Goal: Book appointment/travel/reservation

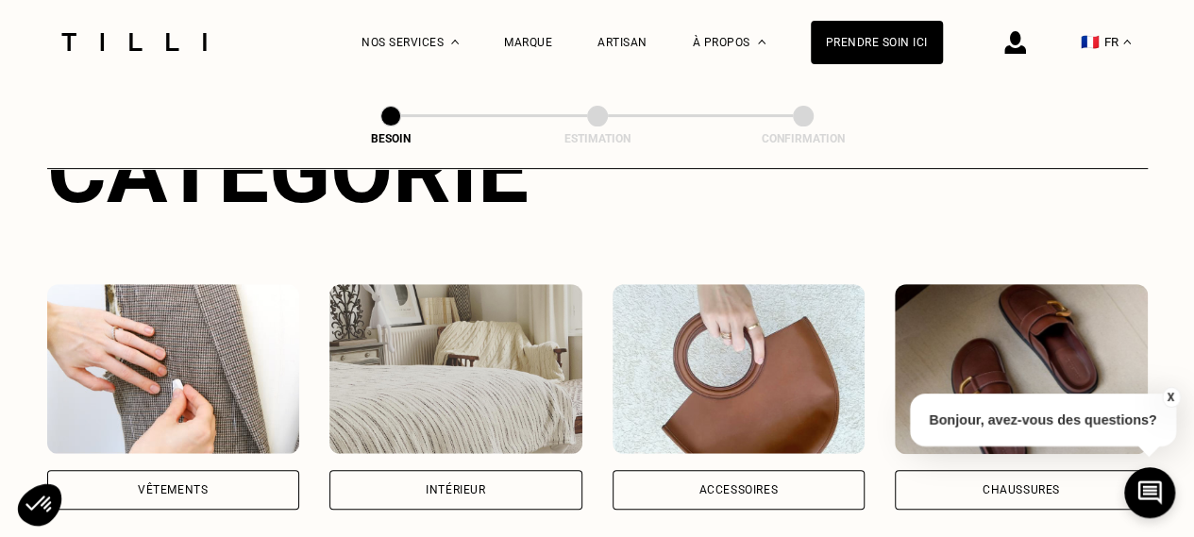
scroll to position [382, 0]
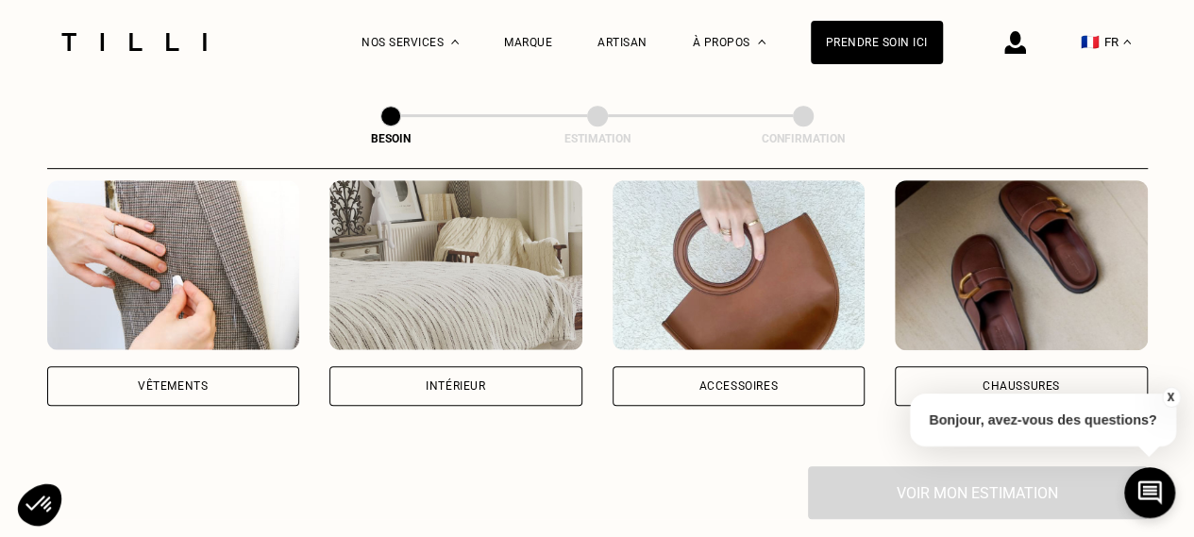
click at [185, 366] on div "Vêtements" at bounding box center [173, 386] width 253 height 40
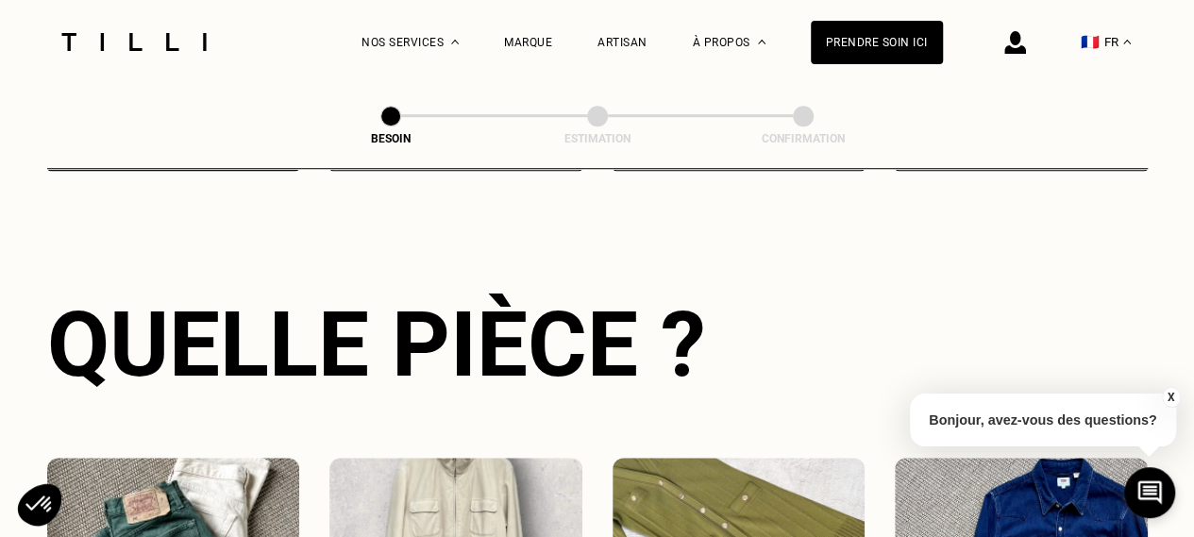
scroll to position [834, 0]
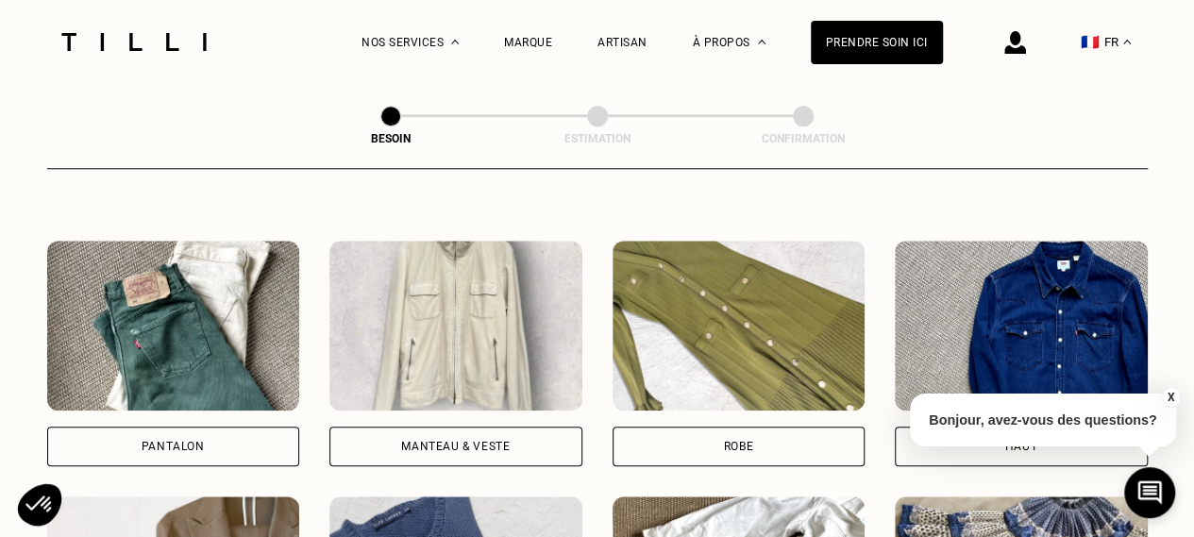
click at [168, 426] on div "Pantalon" at bounding box center [173, 446] width 253 height 40
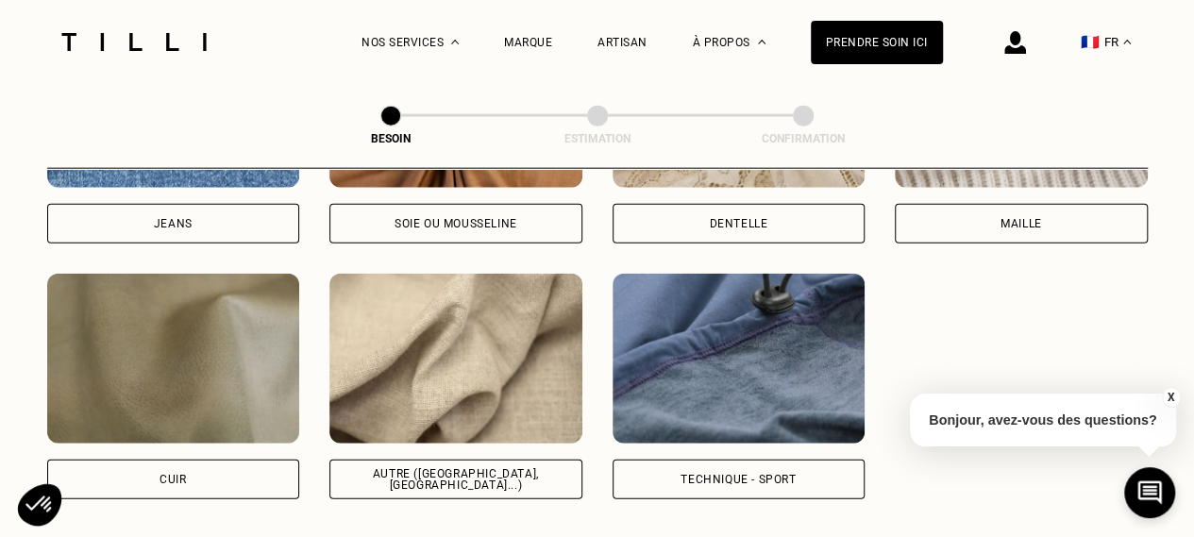
scroll to position [2238, 0]
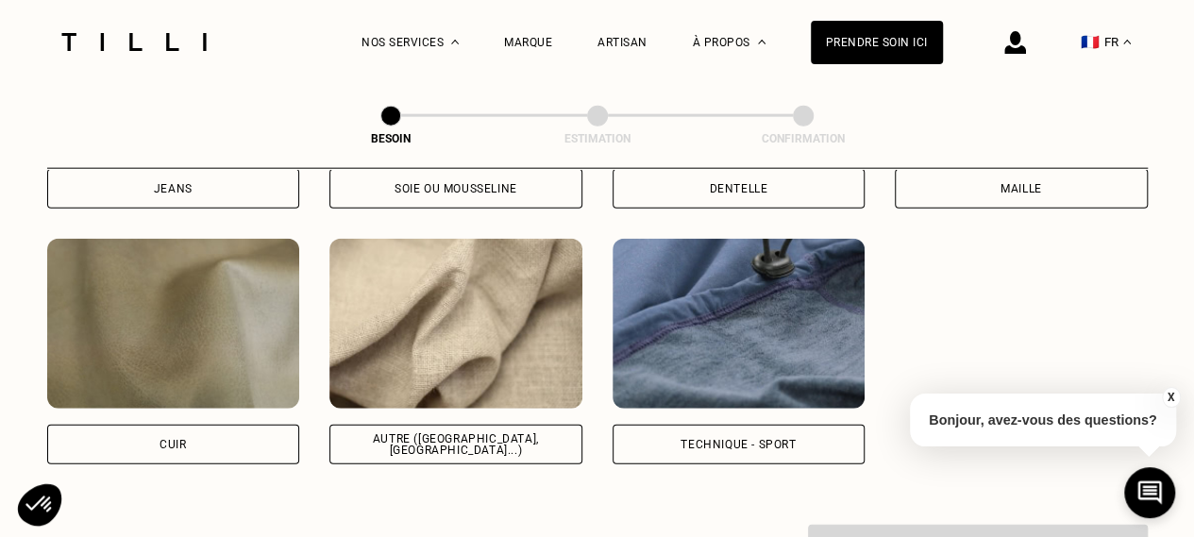
click at [404, 437] on div "Autre ([GEOGRAPHIC_DATA], [GEOGRAPHIC_DATA]...)" at bounding box center [455, 445] width 253 height 40
select select "FR"
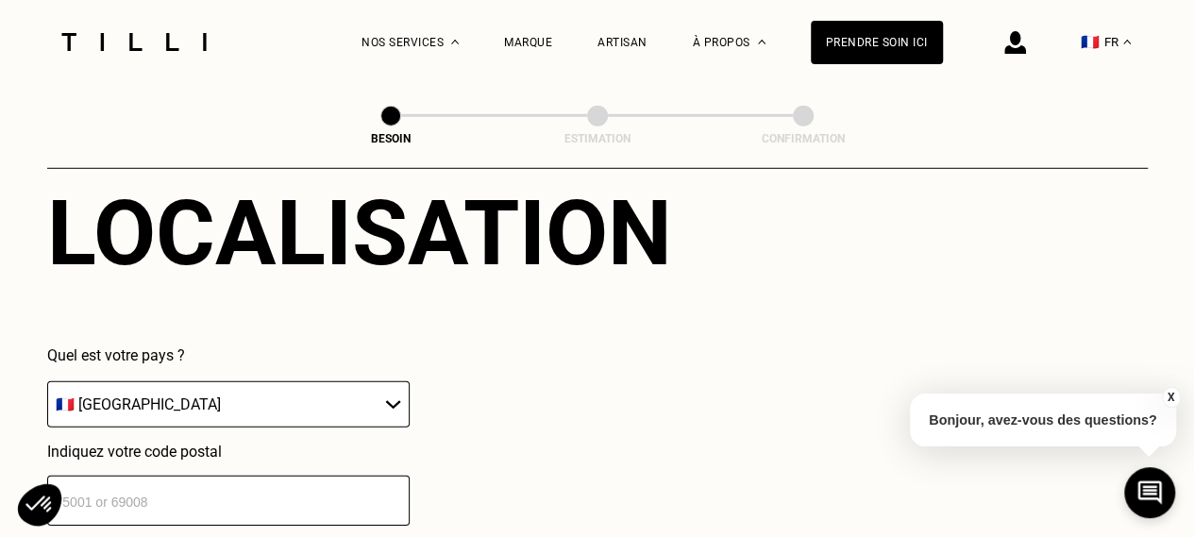
scroll to position [2646, 0]
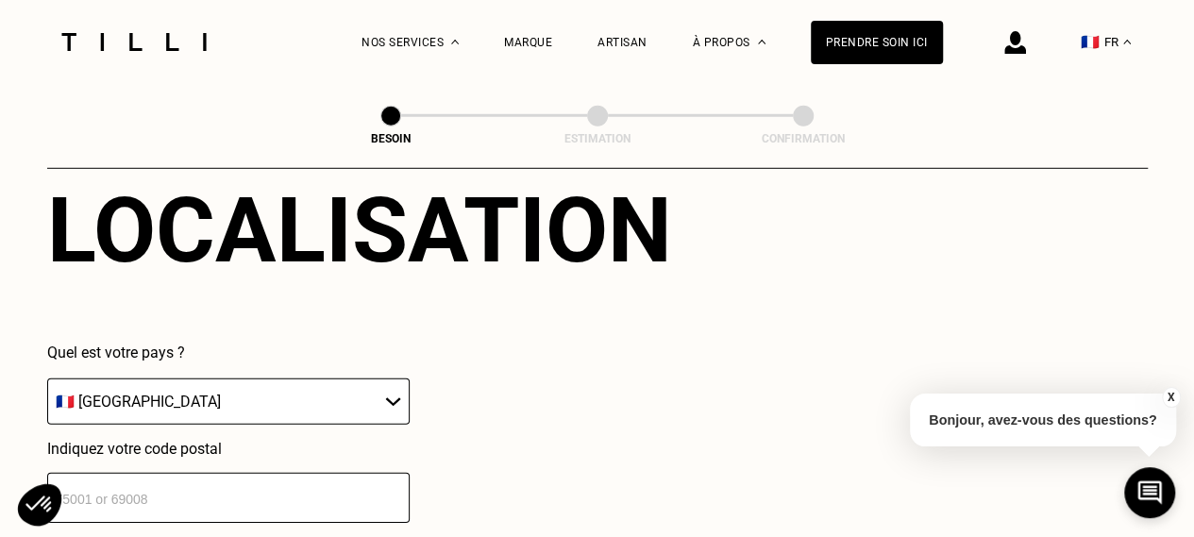
click at [170, 482] on input "number" at bounding box center [228, 498] width 362 height 50
type input "75011"
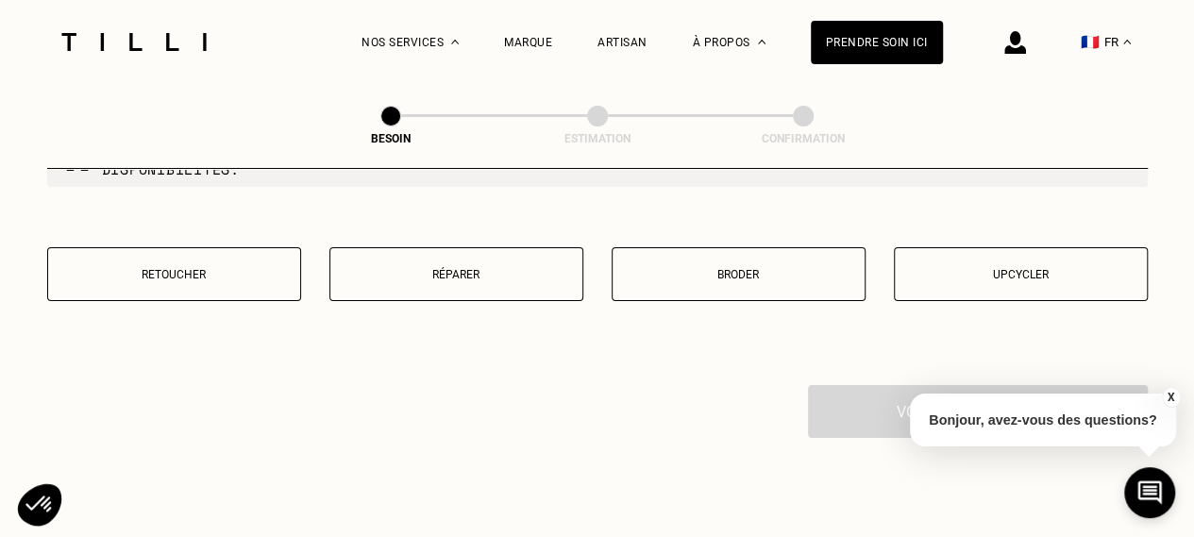
scroll to position [3327, 0]
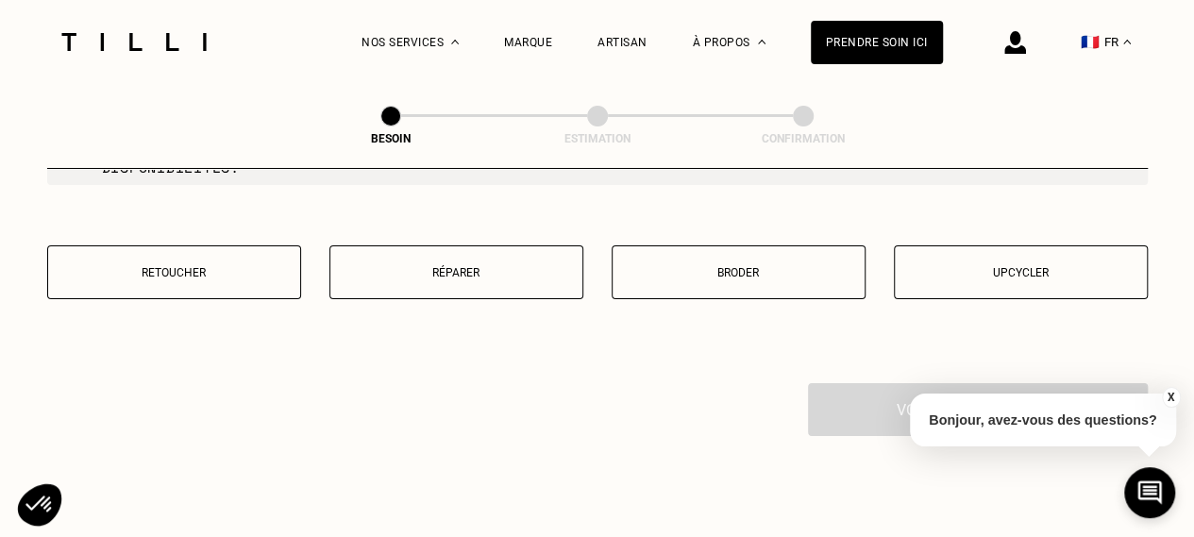
click at [159, 266] on p "Retoucher" at bounding box center [174, 272] width 233 height 13
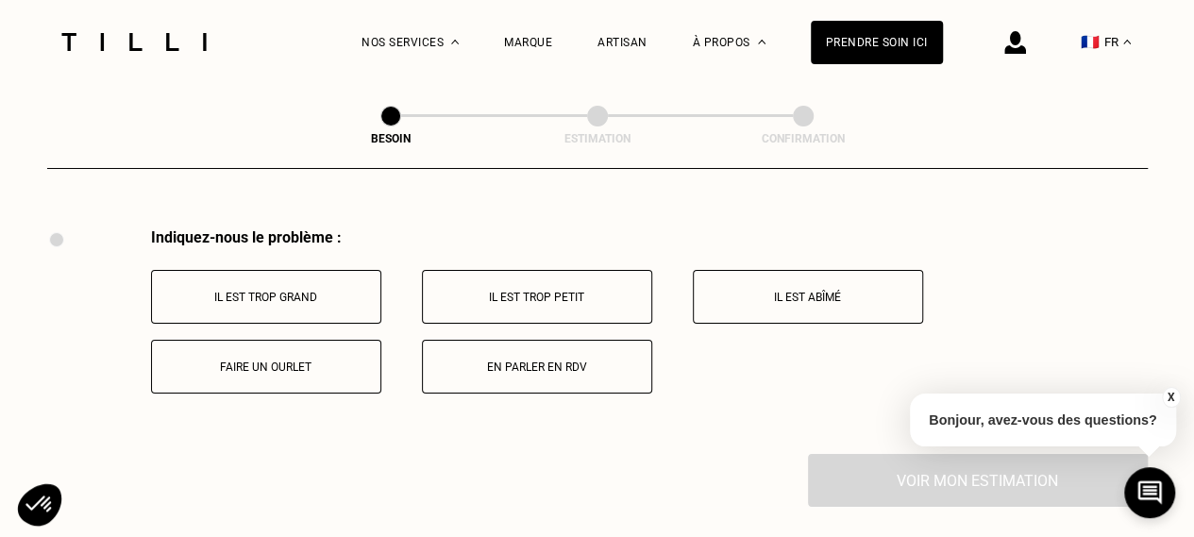
scroll to position [3487, 0]
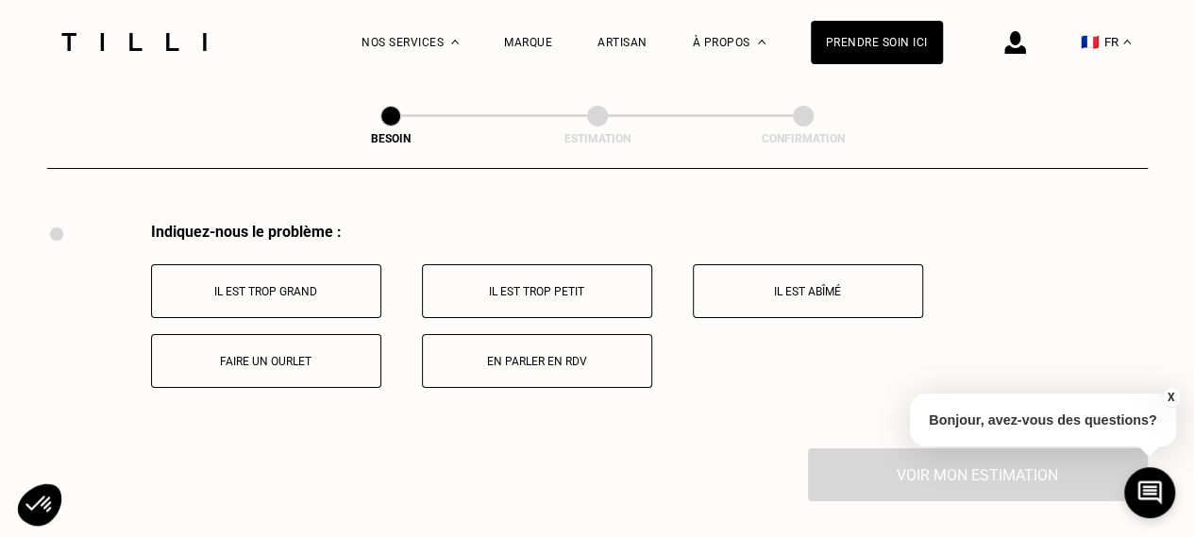
click at [271, 355] on p "Faire un ourlet" at bounding box center [265, 361] width 209 height 13
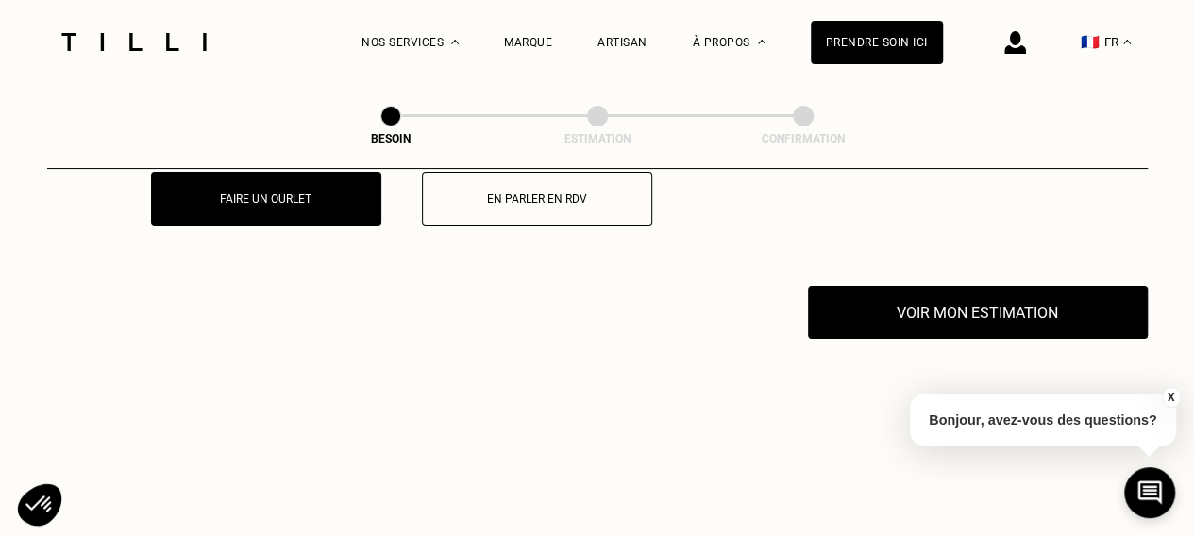
scroll to position [3713, 0]
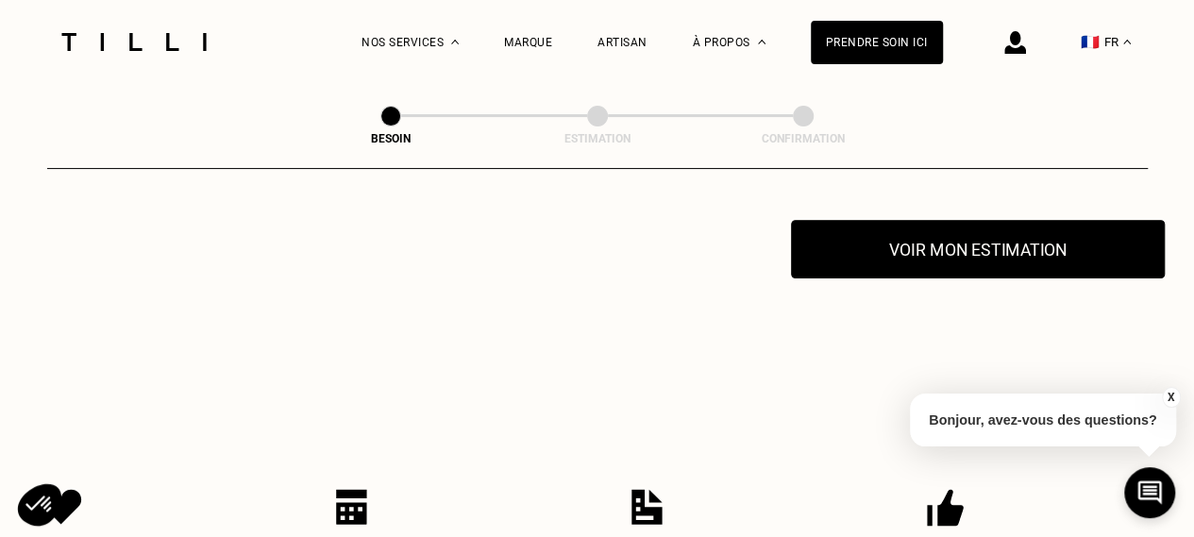
click at [989, 229] on button "Voir mon estimation" at bounding box center [978, 249] width 374 height 59
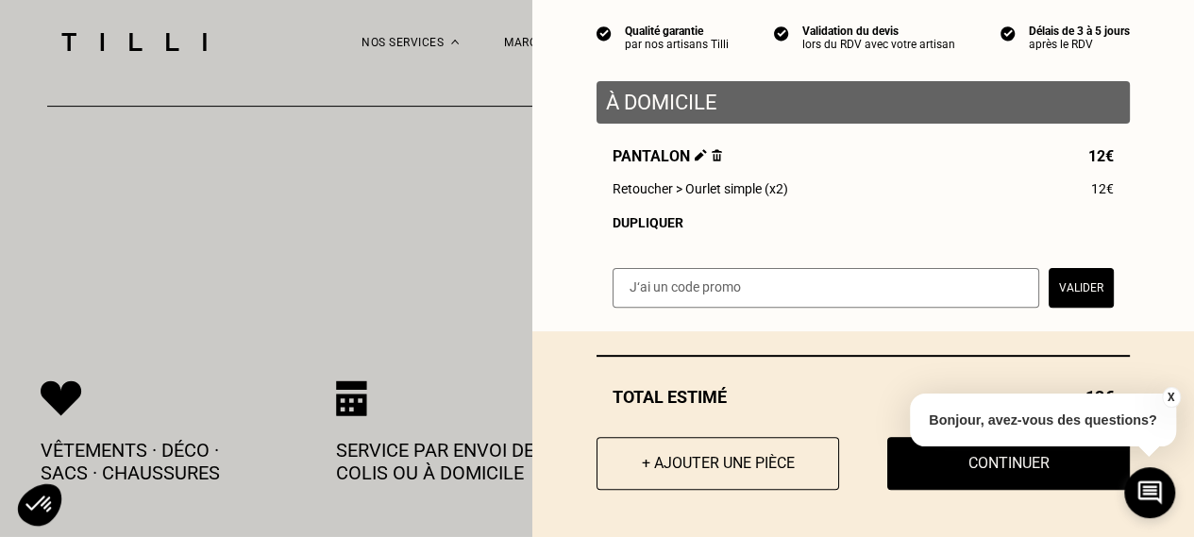
scroll to position [3826, 0]
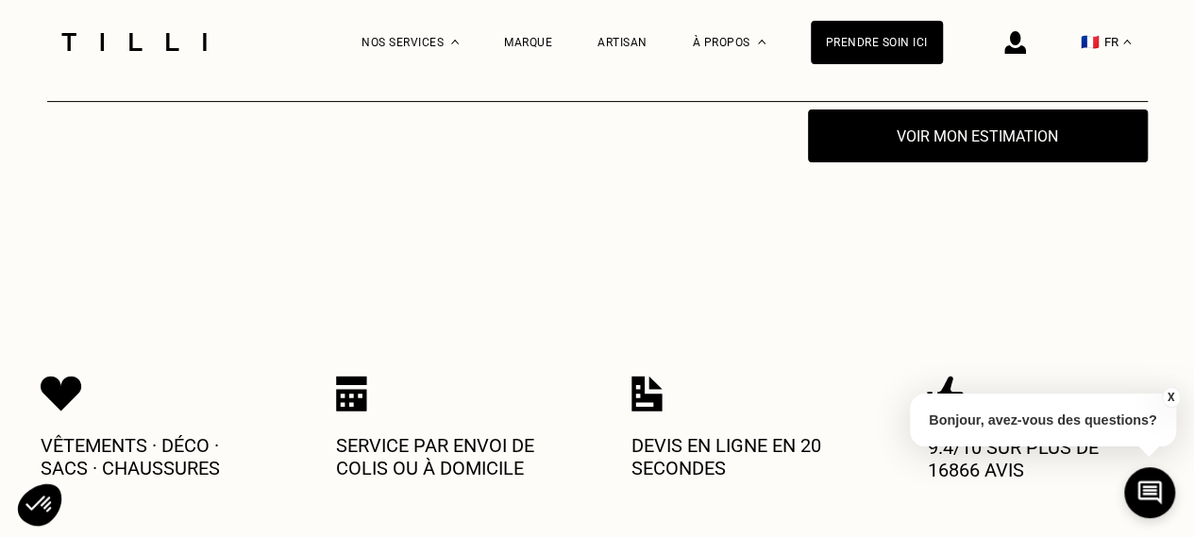
click at [1171, 395] on button "X" at bounding box center [1170, 397] width 19 height 21
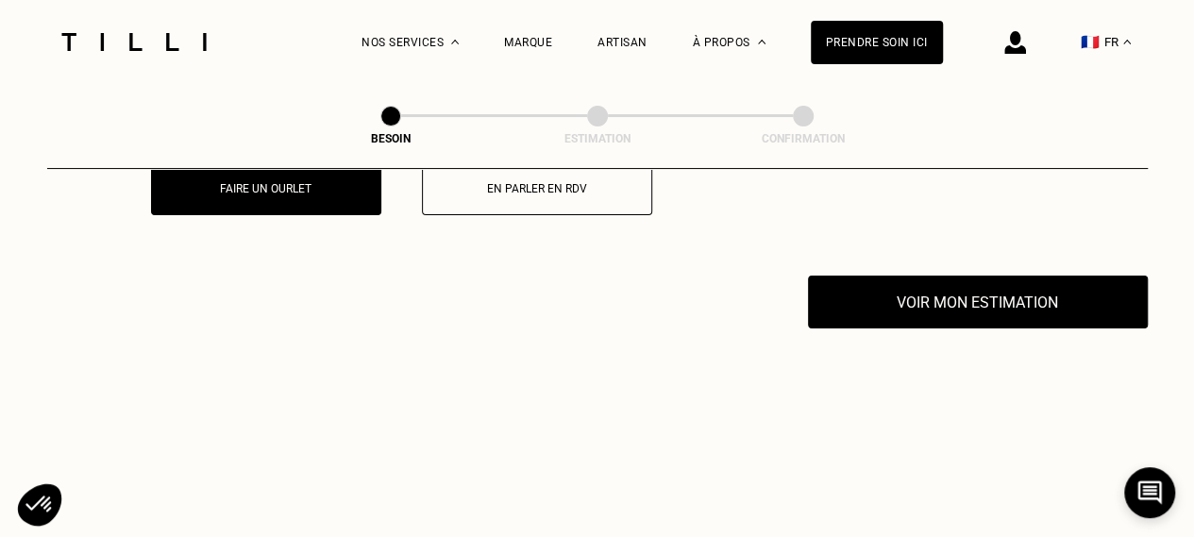
scroll to position [3672, 0]
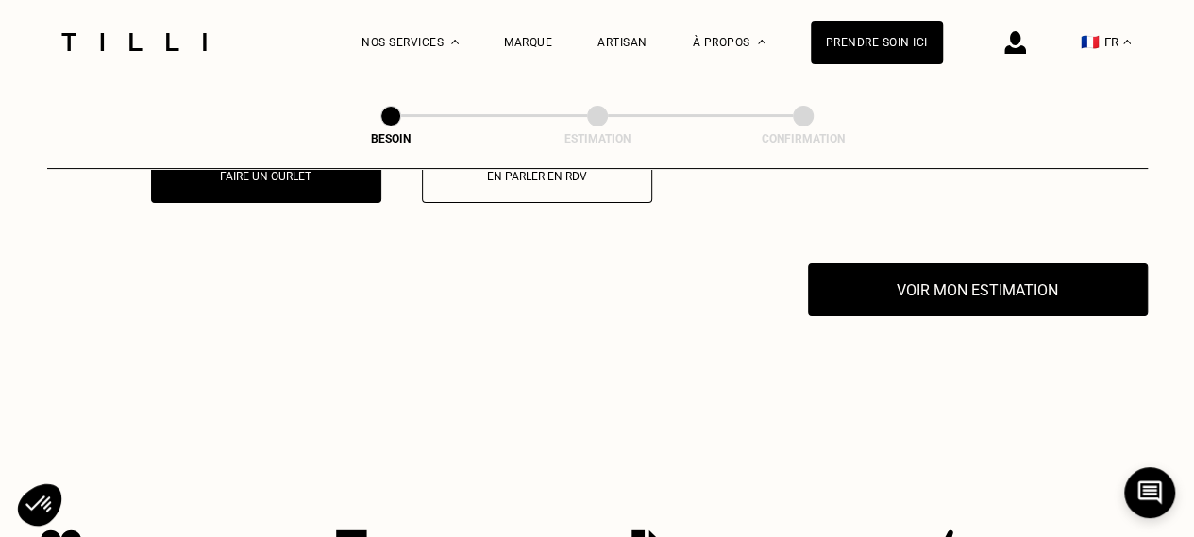
click at [940, 297] on button "Voir mon estimation" at bounding box center [978, 289] width 340 height 53
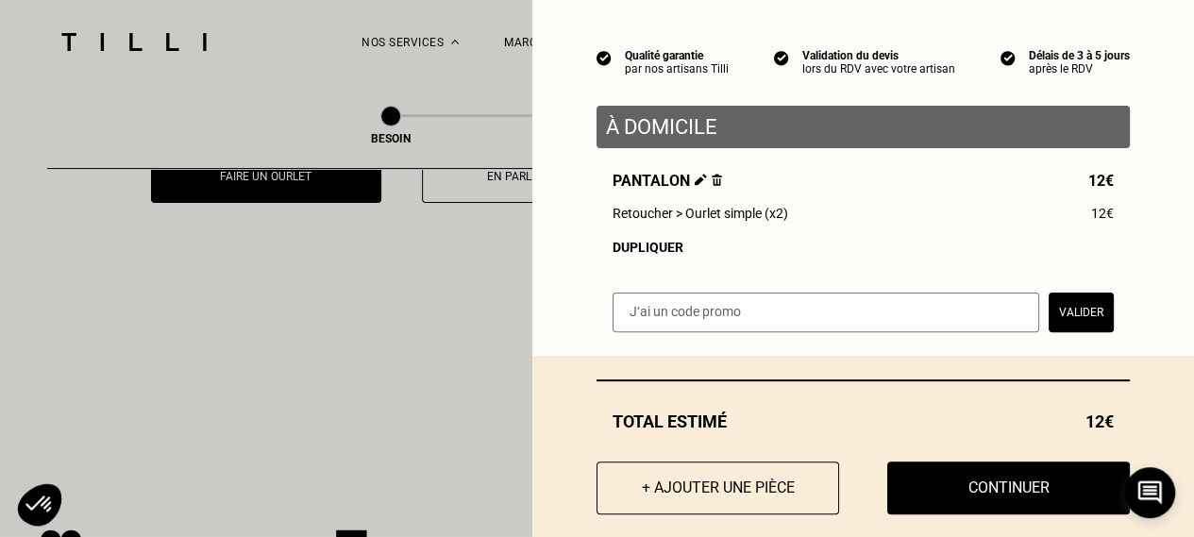
scroll to position [177, 0]
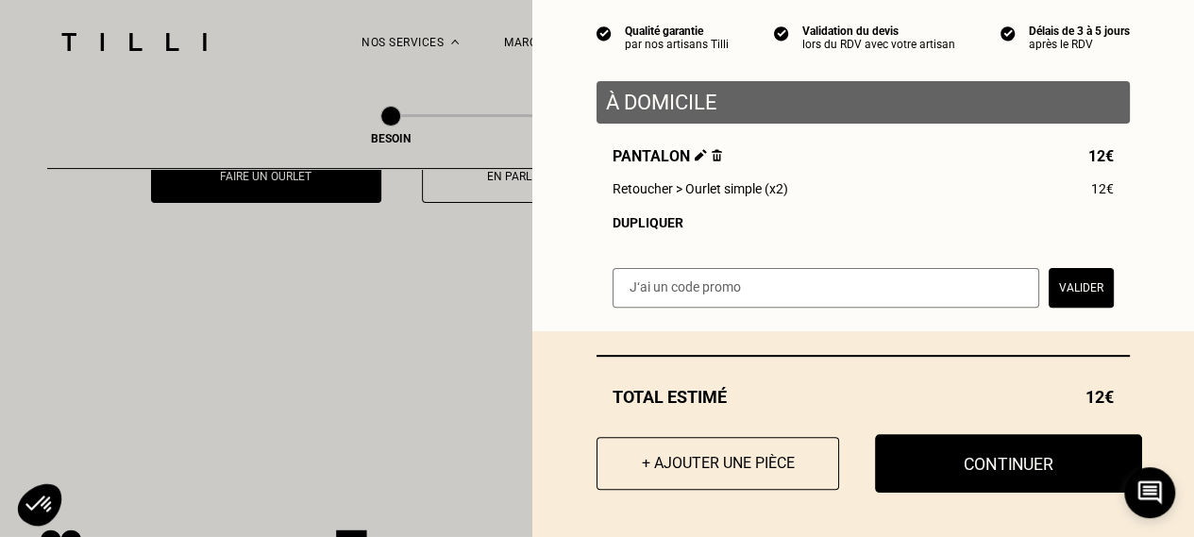
click at [982, 457] on button "Continuer" at bounding box center [1008, 463] width 267 height 59
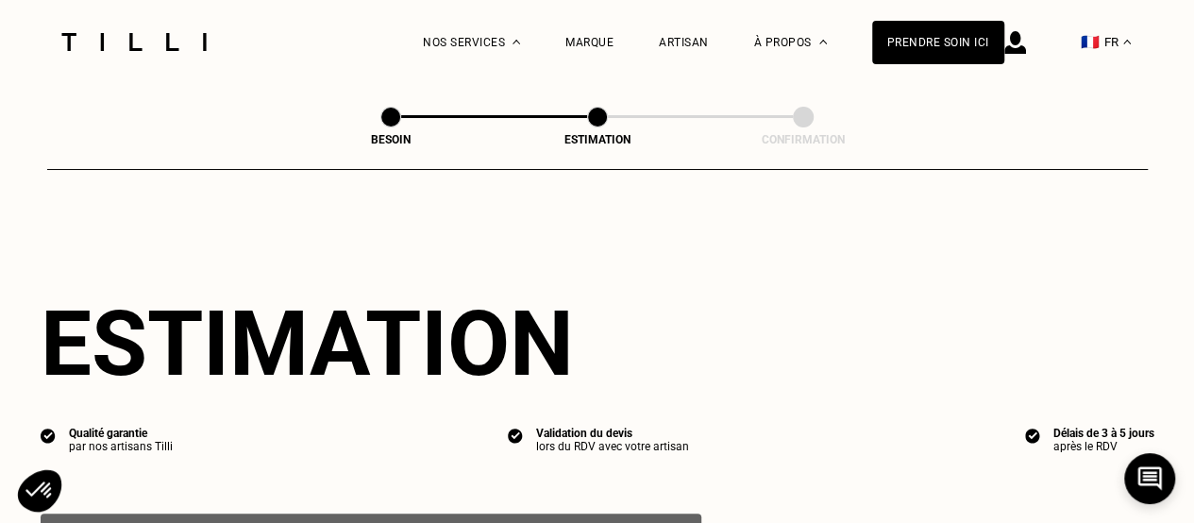
select select "FR"
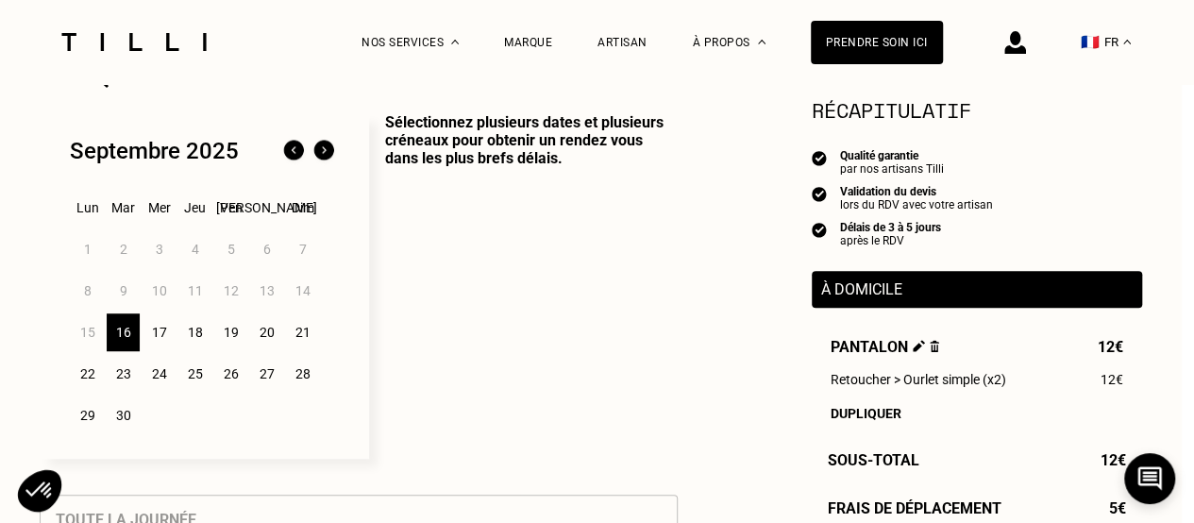
scroll to position [467, 11]
click at [119, 339] on div "16" at bounding box center [124, 332] width 33 height 38
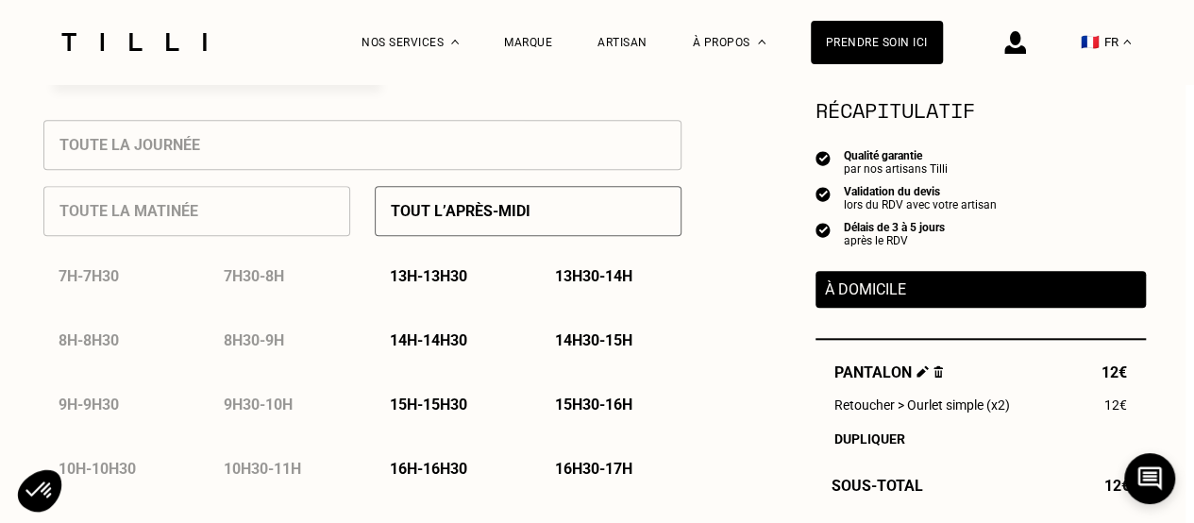
scroll to position [841, 8]
click at [419, 282] on p "13h - 13h30" at bounding box center [428, 277] width 77 height 18
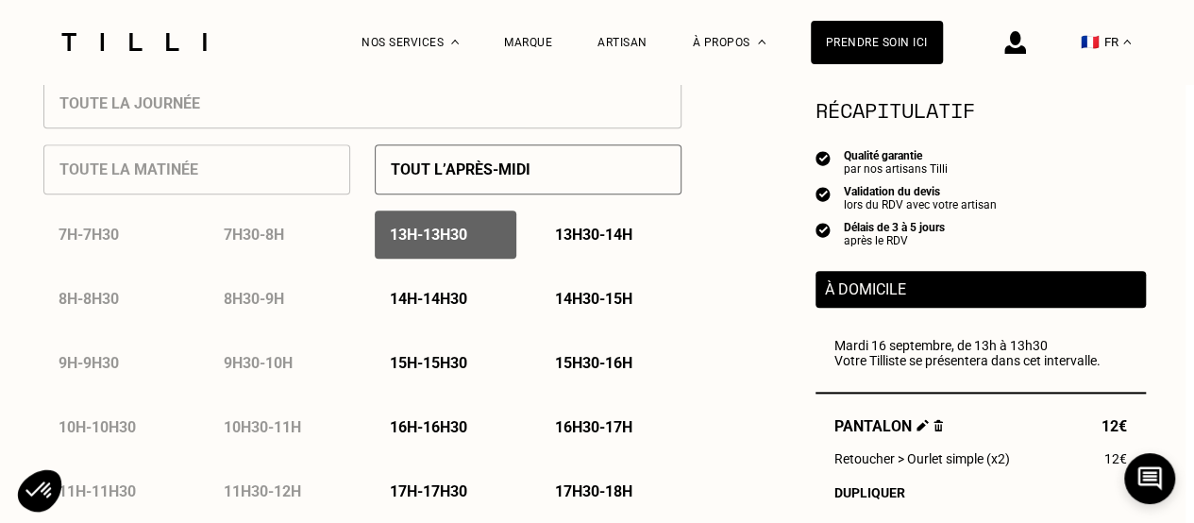
scroll to position [884, 8]
